Goal: Transaction & Acquisition: Book appointment/travel/reservation

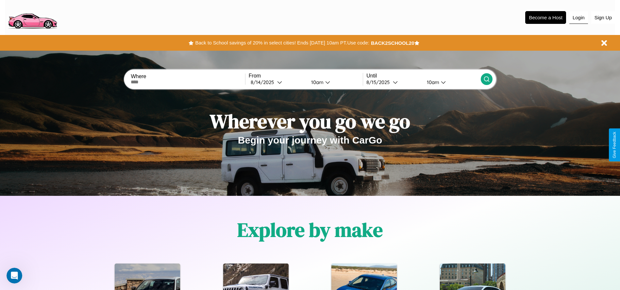
click at [579, 17] on button "Login" at bounding box center [578, 17] width 19 height 12
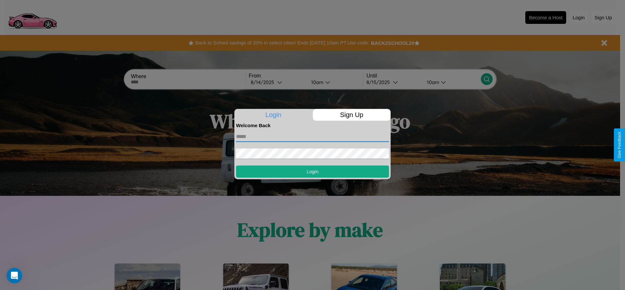
click at [312, 136] on input "text" at bounding box center [312, 136] width 153 height 10
type input "**********"
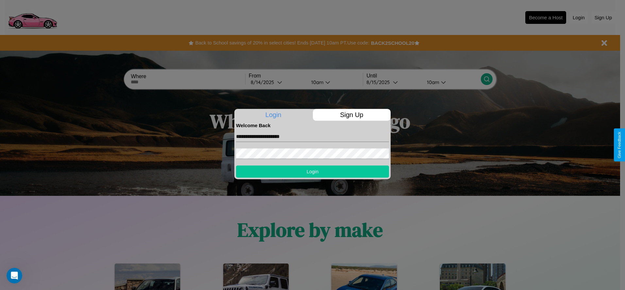
click at [312, 171] on button "Login" at bounding box center [312, 171] width 153 height 12
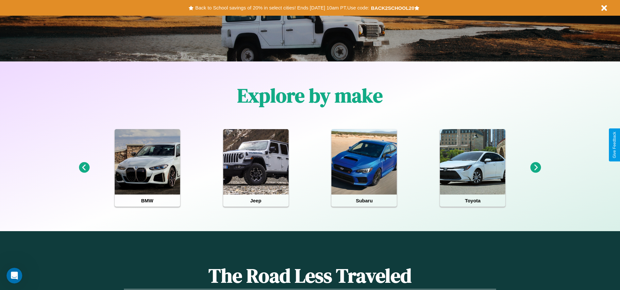
scroll to position [136, 0]
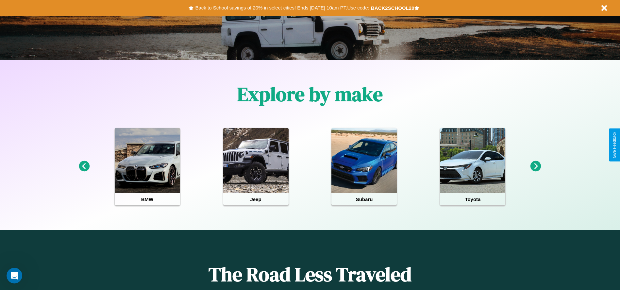
click at [536, 166] on icon at bounding box center [536, 166] width 11 height 11
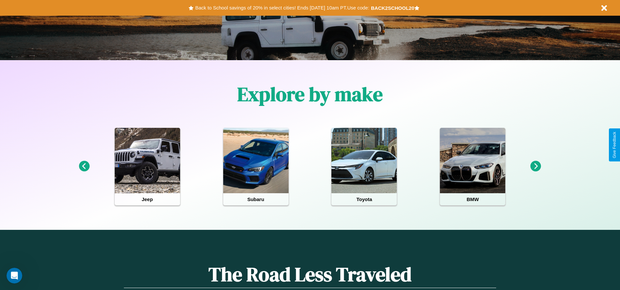
click at [536, 166] on icon at bounding box center [536, 166] width 11 height 11
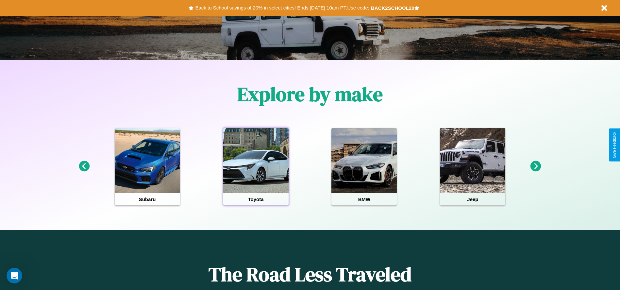
click at [256, 166] on div at bounding box center [255, 160] width 65 height 65
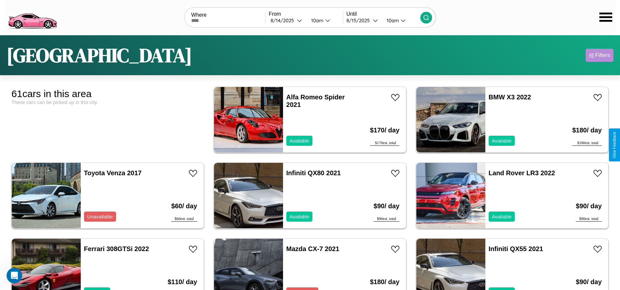
click at [599, 55] on div "Filters" at bounding box center [602, 55] width 15 height 7
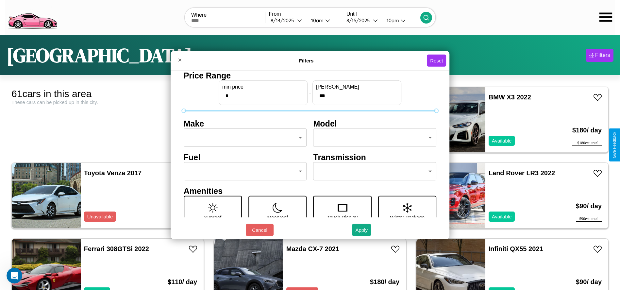
click at [243, 138] on body "CarGo Where From [DATE] 10am Until [DATE] 10am [GEOGRAPHIC_DATA] Filters 61 car…" at bounding box center [310, 165] width 620 height 330
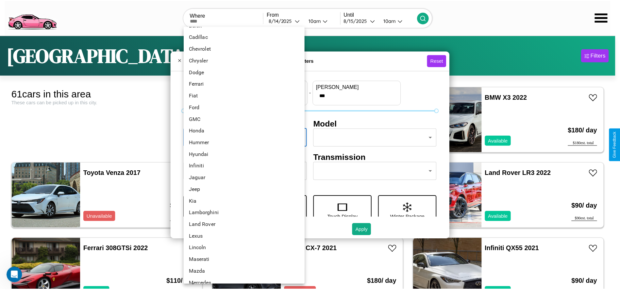
scroll to position [115, 0]
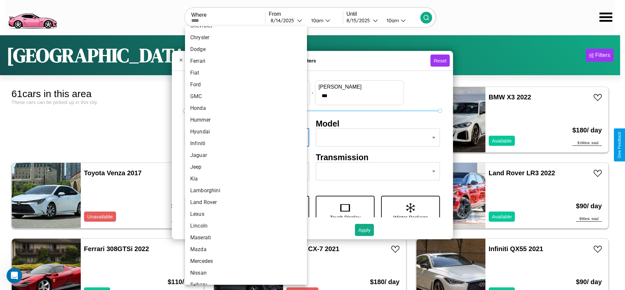
click at [244, 155] on li "Jaguar" at bounding box center [246, 155] width 122 height 12
type input "******"
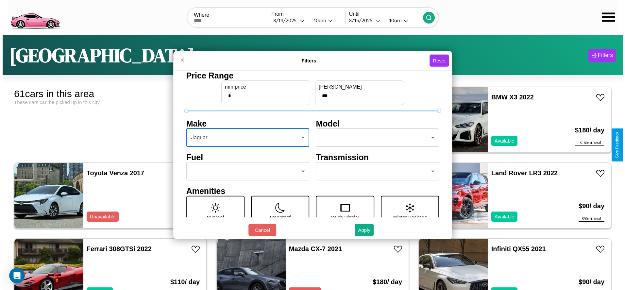
scroll to position [27, 0]
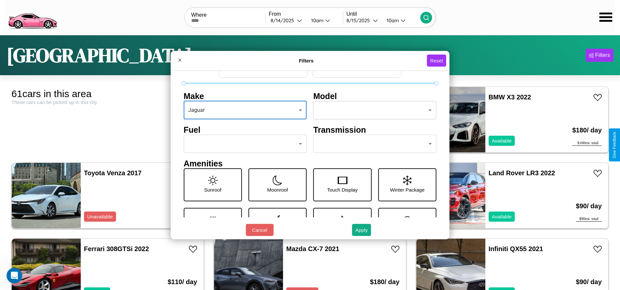
click at [372, 144] on body "CarGo Where From [DATE] 10am Until [DATE] 10am [GEOGRAPHIC_DATA] Filters 61 car…" at bounding box center [310, 165] width 620 height 330
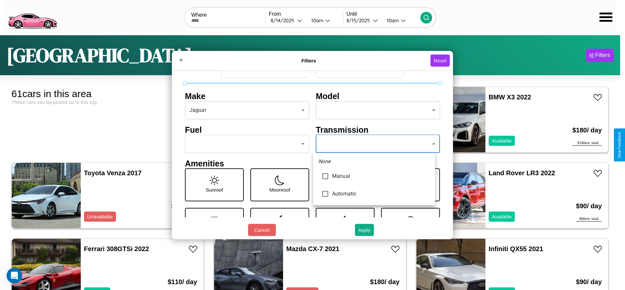
type input "*********"
click at [374, 144] on div at bounding box center [312, 145] width 625 height 290
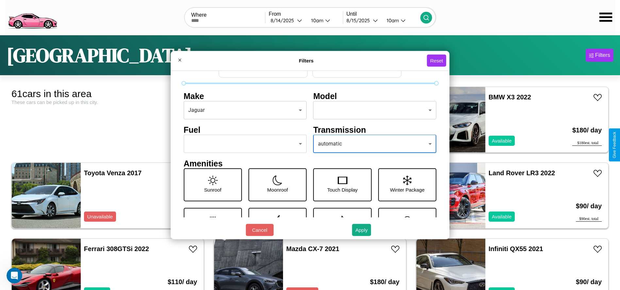
click at [243, 144] on body "CarGo Where From [DATE] 10am Until [DATE] 10am [GEOGRAPHIC_DATA] Filters 61 car…" at bounding box center [310, 165] width 620 height 330
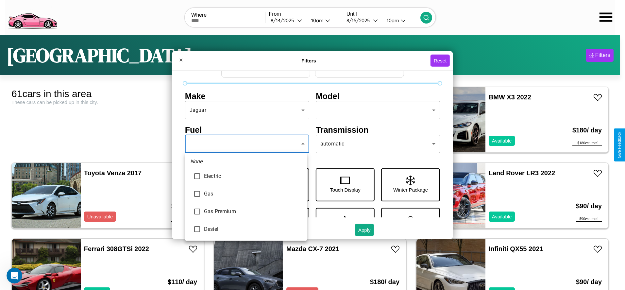
type input "***"
click at [246, 144] on div at bounding box center [312, 145] width 625 height 290
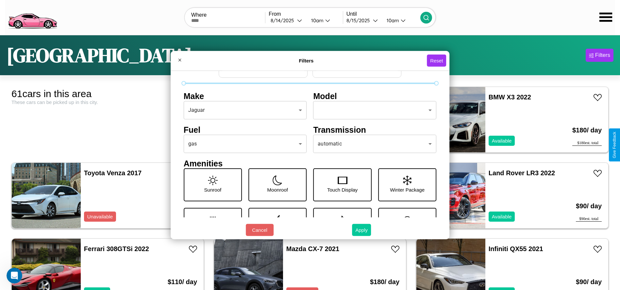
click at [362, 230] on button "Apply" at bounding box center [361, 230] width 19 height 12
